Goal: Task Accomplishment & Management: Manage account settings

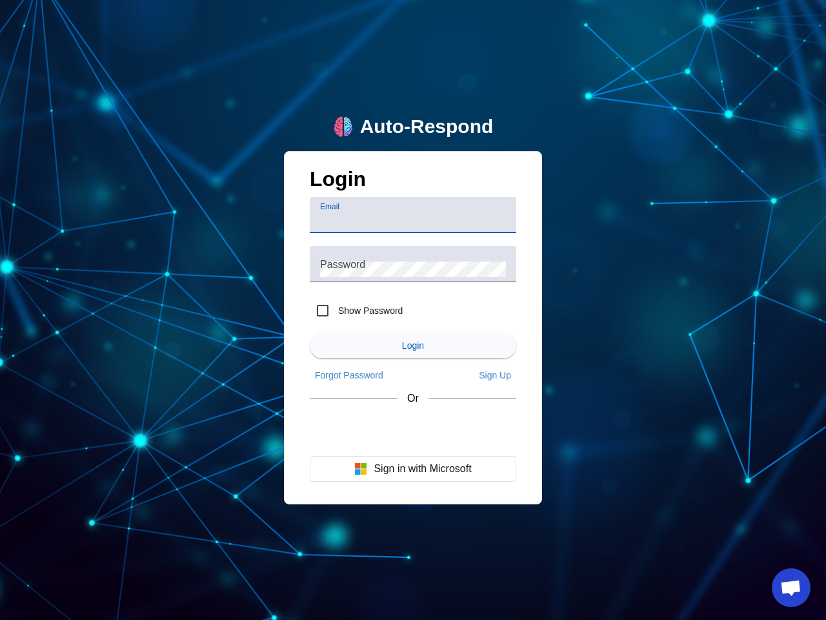
click at [413, 215] on input "Email" at bounding box center [413, 219] width 186 height 15
click at [356, 311] on label "Show Password" at bounding box center [369, 310] width 67 height 13
click at [336, 311] on input "Show Password" at bounding box center [323, 311] width 26 height 26
click at [323, 311] on input "Show Password" at bounding box center [323, 311] width 26 height 26
checkbox input "false"
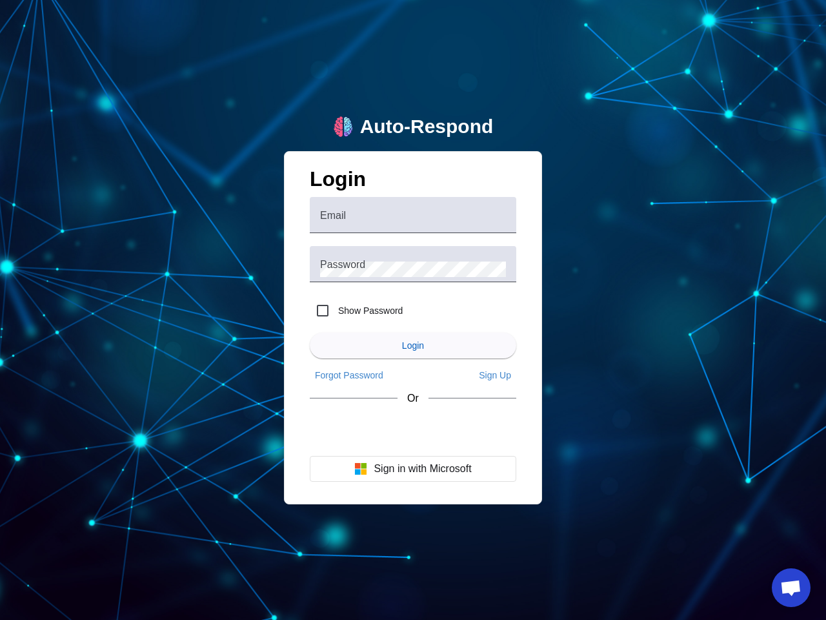
click at [413, 345] on span "Login" at bounding box center [413, 345] width 22 height 10
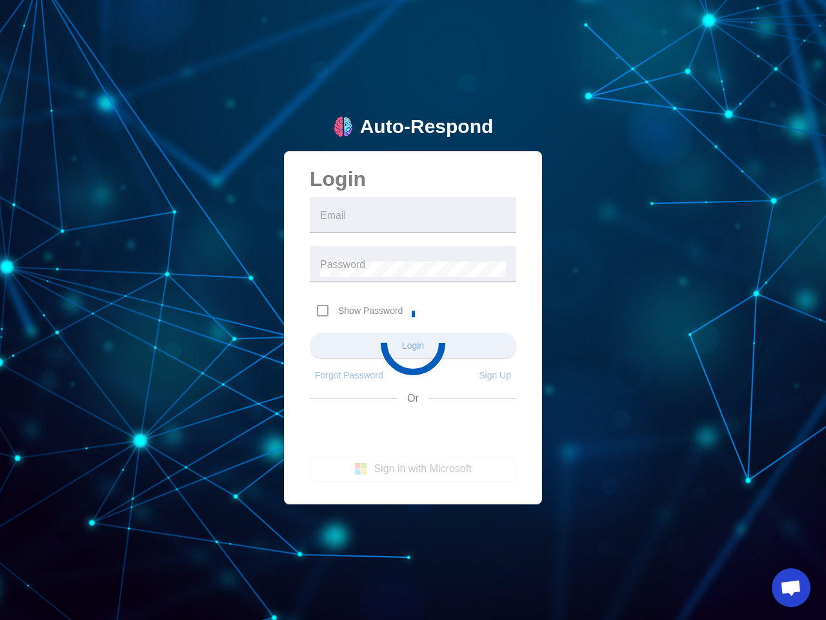
click at [349, 375] on app-main-login "Auto-Respond Login Email Password Show Password Login Forgot Password Sign Up O…" at bounding box center [413, 310] width 826 height 620
click at [495, 375] on app-main-login "Auto-Respond Login Email Password Show Password Login Forgot Password Sign Up O…" at bounding box center [413, 310] width 826 height 620
click at [413, 469] on button "Sign in with Microsoft" at bounding box center [413, 469] width 207 height 26
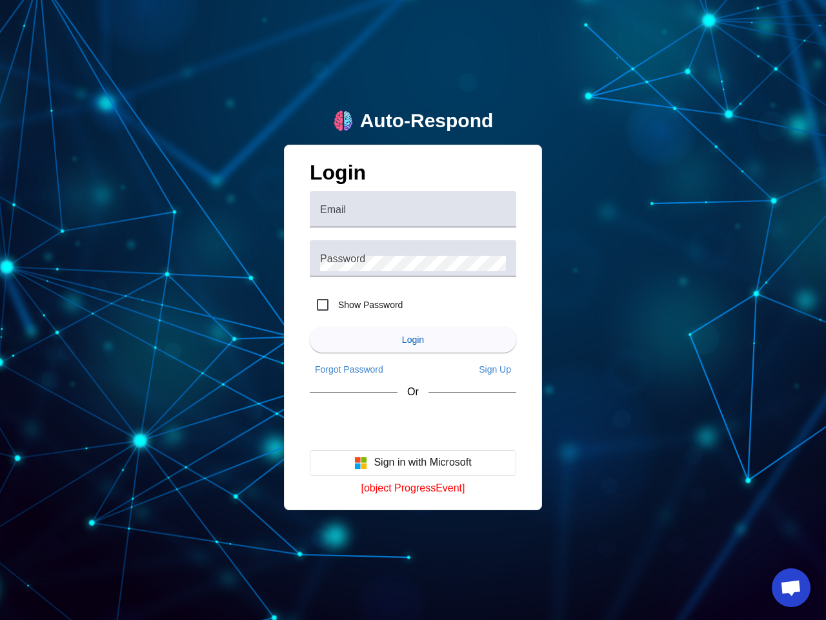
click at [792, 588] on span "Open chat" at bounding box center [791, 589] width 21 height 18
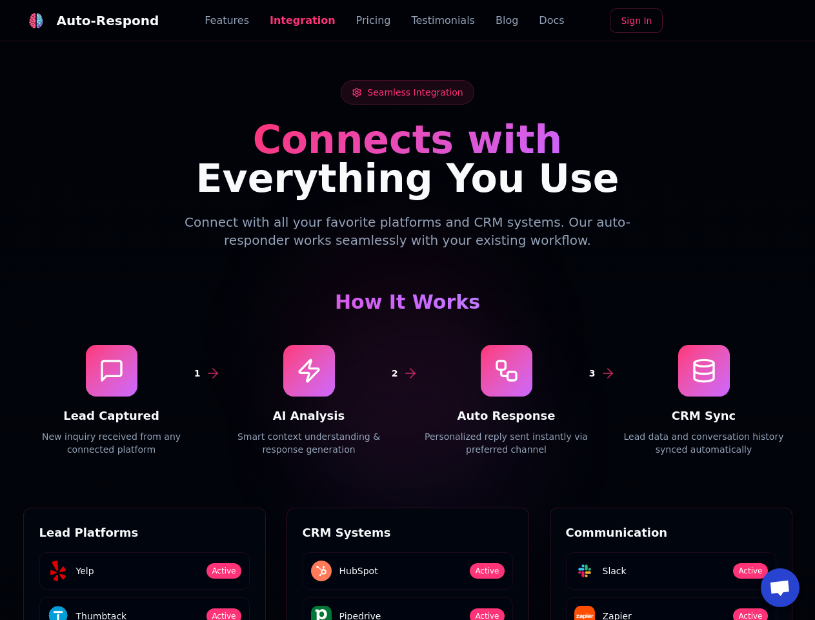
scroll to position [1744, 0]
click at [83, 21] on div "Auto-Respond" at bounding box center [108, 21] width 103 height 18
click at [781, 588] on span "Open chat" at bounding box center [780, 589] width 21 height 18
